Goal: Task Accomplishment & Management: Manage account settings

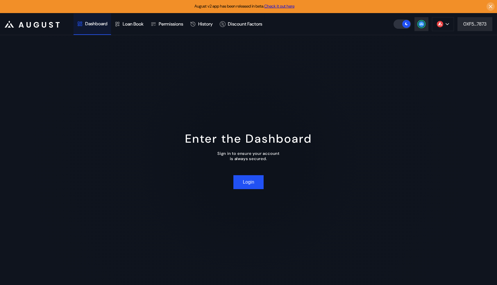
click at [240, 174] on div "Enter the Dashboard Sign in to ensure your account is always secured. Login" at bounding box center [248, 160] width 497 height 250
click at [239, 180] on button "Login" at bounding box center [248, 182] width 30 height 14
click at [132, 17] on div "Loan Book" at bounding box center [129, 23] width 36 height 21
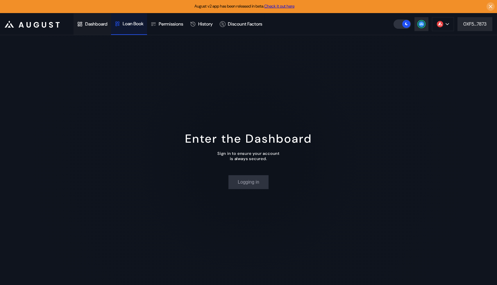
click at [91, 28] on div "Dashboard" at bounding box center [91, 23] width 37 height 21
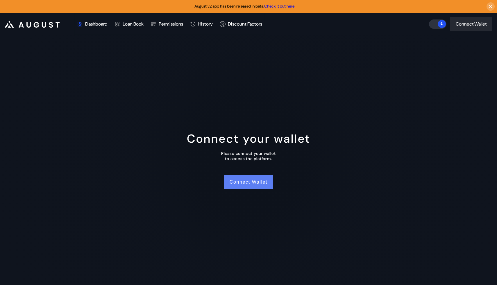
click at [253, 181] on button "Connect Wallet" at bounding box center [248, 182] width 49 height 14
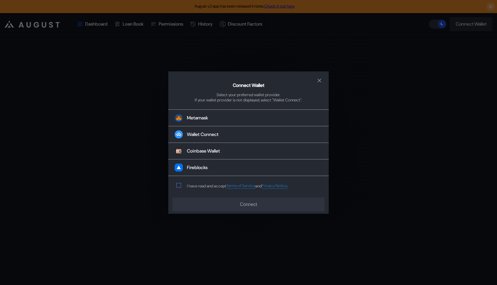
click at [177, 186] on span "modal" at bounding box center [179, 185] width 4 height 4
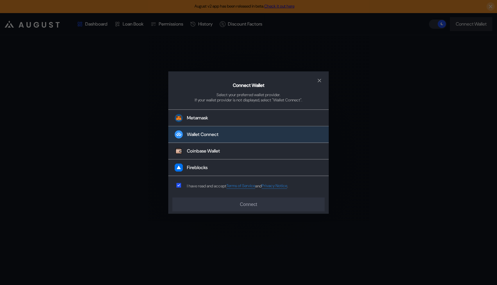
click at [215, 132] on div "Wallet Connect" at bounding box center [203, 135] width 32 height 6
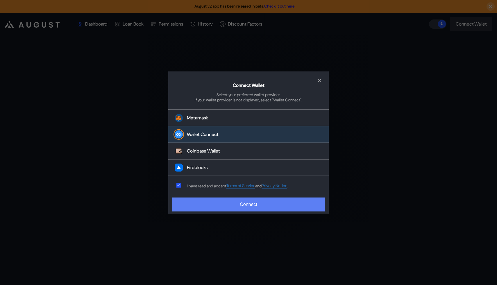
click at [243, 205] on button "Connect" at bounding box center [248, 204] width 152 height 14
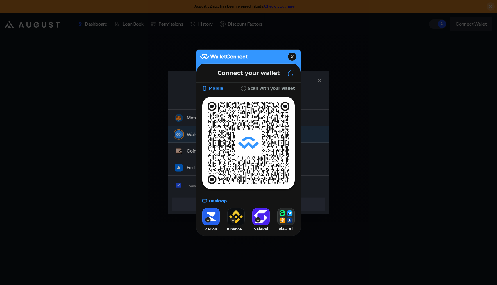
click at [362, 227] on div at bounding box center [248, 142] width 497 height 285
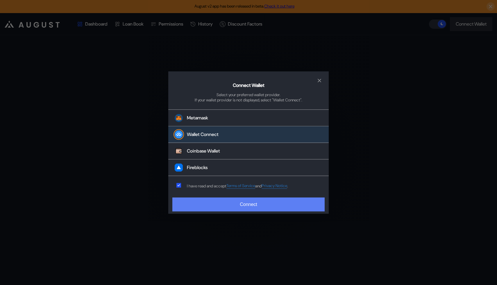
click at [242, 210] on button "Connect" at bounding box center [248, 204] width 152 height 14
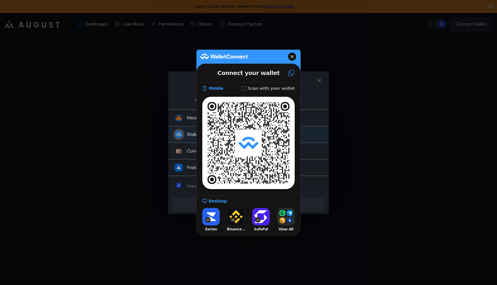
click at [353, 170] on div at bounding box center [248, 142] width 497 height 285
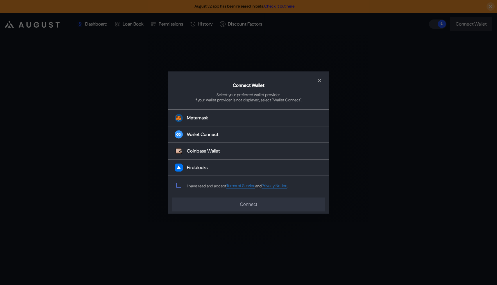
click at [178, 187] on span "modal" at bounding box center [179, 185] width 4 height 4
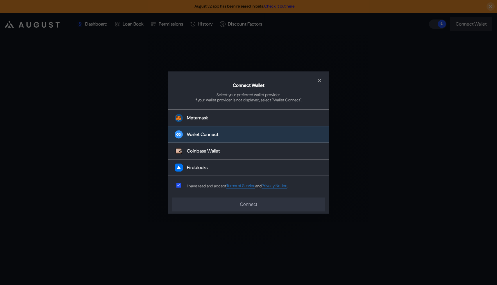
click at [212, 135] on div "Wallet Connect" at bounding box center [203, 135] width 32 height 6
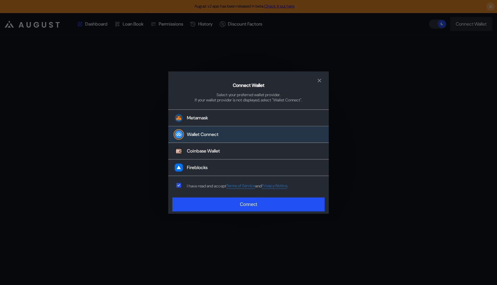
click at [247, 211] on div "Connect Wallet Select your preferred wallet provider. If your wallet provider i…" at bounding box center [248, 142] width 160 height 143
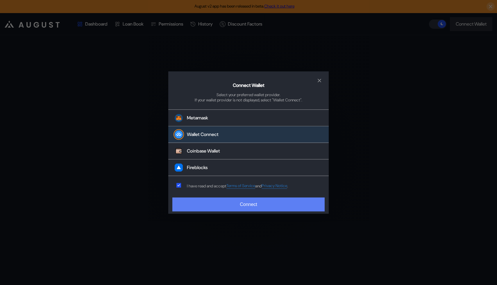
click at [255, 209] on button "Connect" at bounding box center [248, 204] width 152 height 14
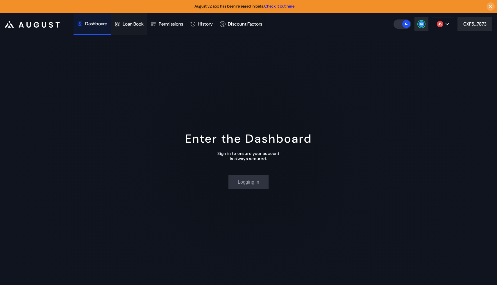
click at [130, 23] on div "Loan Book" at bounding box center [133, 24] width 21 height 6
click at [95, 27] on div "Dashboard" at bounding box center [91, 23] width 37 height 21
click at [249, 183] on button "Login" at bounding box center [248, 182] width 30 height 14
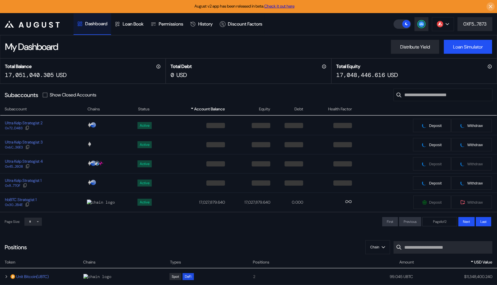
click at [38, 223] on icon at bounding box center [37, 221] width 3 height 3
click at [39, 223] on icon at bounding box center [37, 221] width 3 height 3
click at [37, 224] on span at bounding box center [37, 222] width 3 height 6
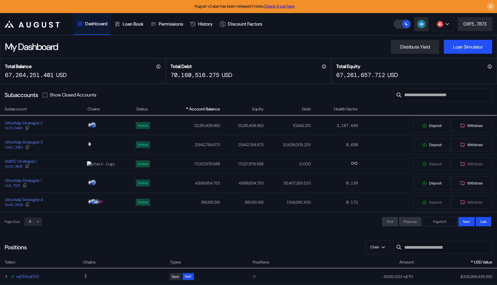
click at [39, 221] on icon at bounding box center [37, 221] width 3 height 3
click at [35, 225] on select "* ** **" at bounding box center [32, 221] width 17 height 8
select select "**"
click at [25, 226] on select "* ** **" at bounding box center [32, 221] width 17 height 8
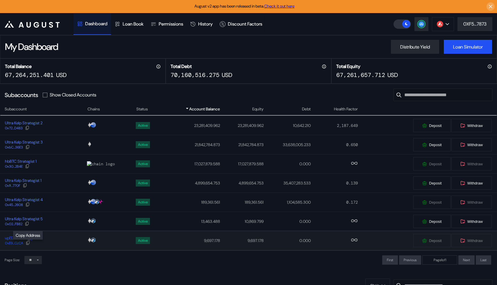
click at [28, 244] on icon at bounding box center [28, 242] width 5 height 5
click at [29, 244] on icon at bounding box center [28, 242] width 5 height 5
click at [27, 188] on icon at bounding box center [25, 185] width 5 height 5
click at [26, 186] on icon at bounding box center [25, 185] width 5 height 5
click at [28, 129] on icon at bounding box center [27, 127] width 5 height 5
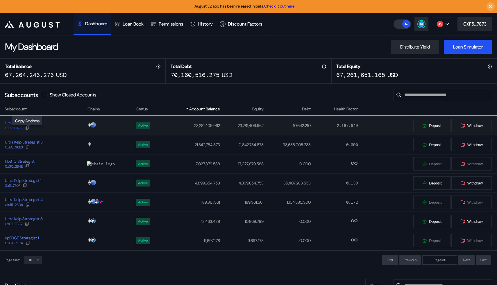
click at [30, 129] on div at bounding box center [27, 127] width 5 height 5
click at [30, 150] on div at bounding box center [27, 147] width 5 height 5
click at [29, 206] on icon at bounding box center [27, 204] width 5 height 5
click at [29, 224] on icon at bounding box center [27, 223] width 5 height 5
click at [30, 169] on div at bounding box center [27, 166] width 5 height 5
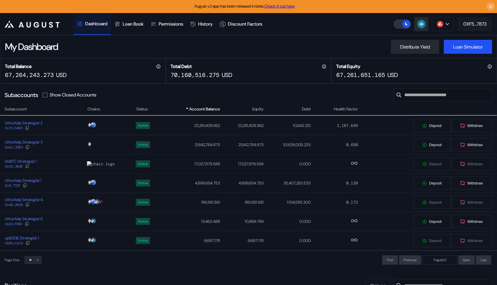
click at [476, 26] on div "0XF5...7873" at bounding box center [474, 24] width 23 height 6
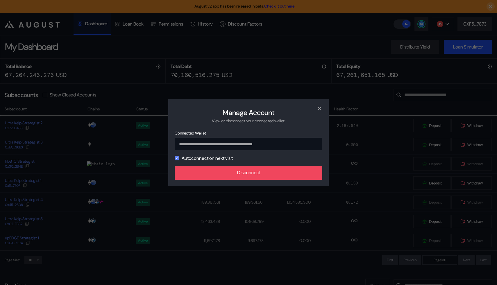
click at [177, 160] on icon "modal" at bounding box center [176, 157] width 3 height 3
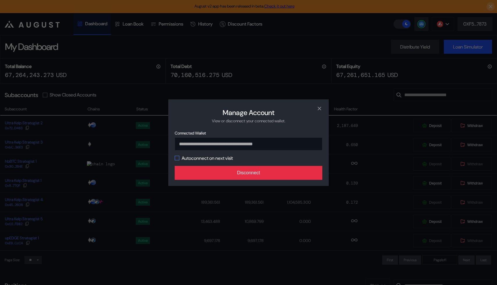
click at [219, 170] on button "Disconnect" at bounding box center [249, 173] width 148 height 14
